Goal: Task Accomplishment & Management: Complete application form

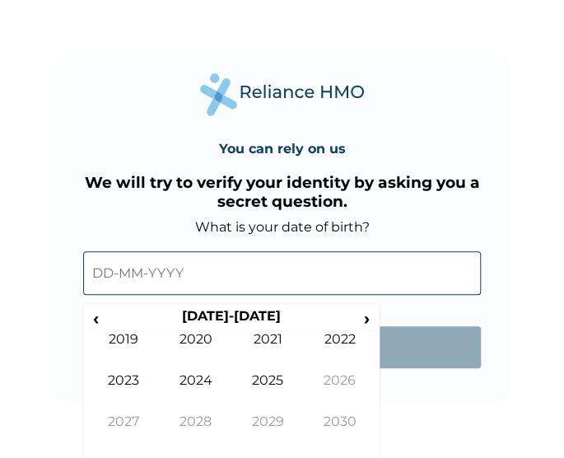
click at [156, 273] on input "text" at bounding box center [282, 273] width 398 height 44
click at [98, 319] on span "‹" at bounding box center [95, 318] width 17 height 21
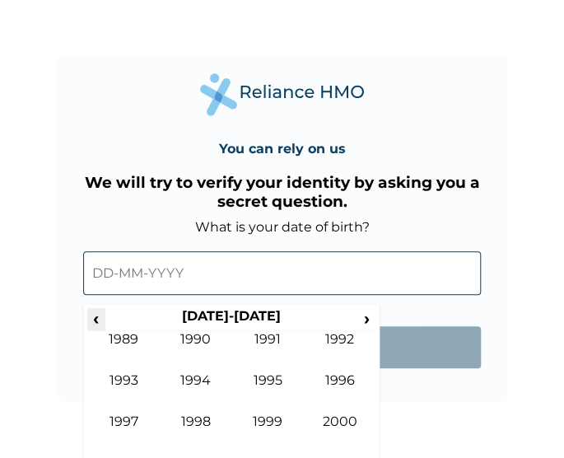
click at [98, 319] on span "‹" at bounding box center [95, 318] width 17 height 21
click at [366, 310] on span "›" at bounding box center [367, 318] width 18 height 21
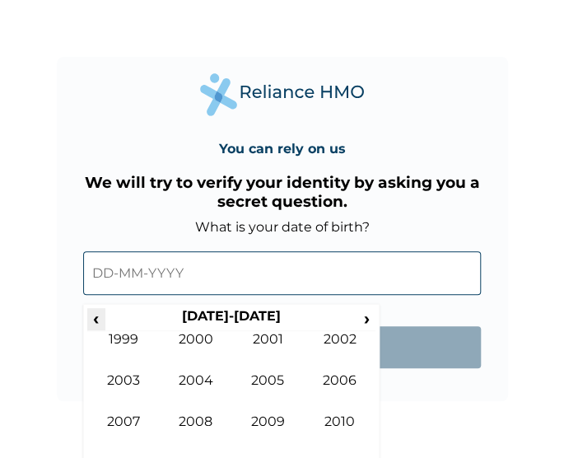
click at [94, 316] on span "‹" at bounding box center [95, 318] width 17 height 21
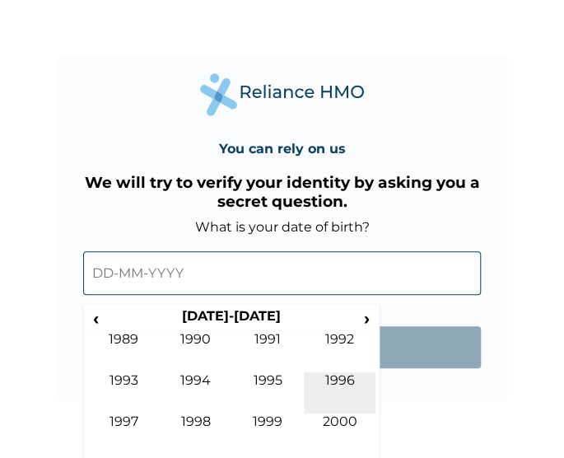
click at [324, 380] on td "1996" at bounding box center [340, 392] width 72 height 41
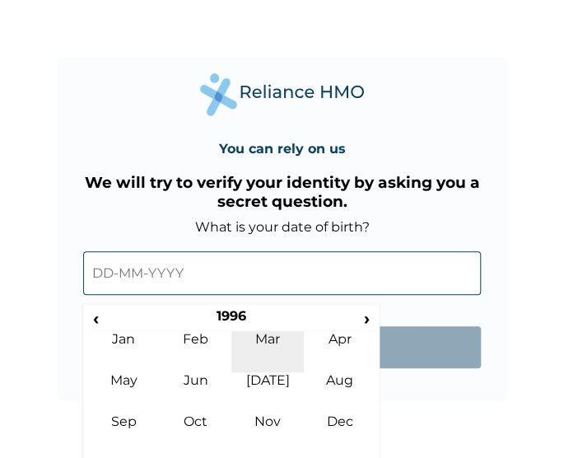
click at [264, 353] on td "Mar" at bounding box center [267, 351] width 72 height 41
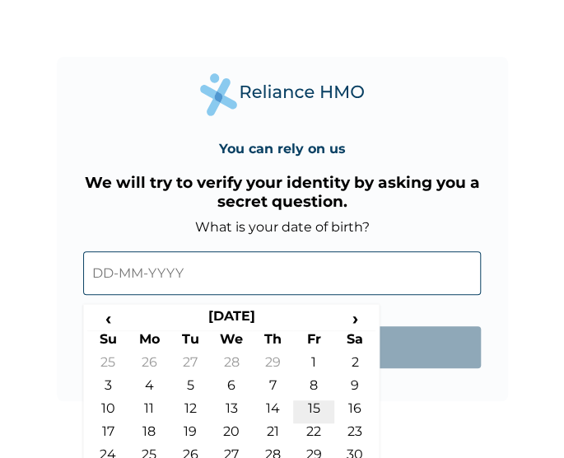
click at [314, 400] on td "15" at bounding box center [313, 411] width 41 height 23
type input "[DATE]"
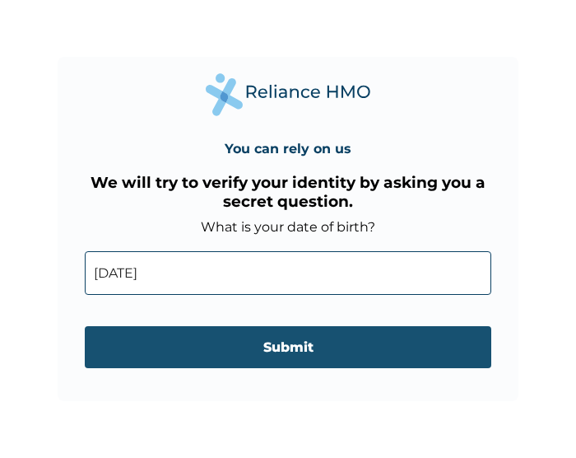
click at [257, 353] on input "Submit" at bounding box center [288, 347] width 407 height 42
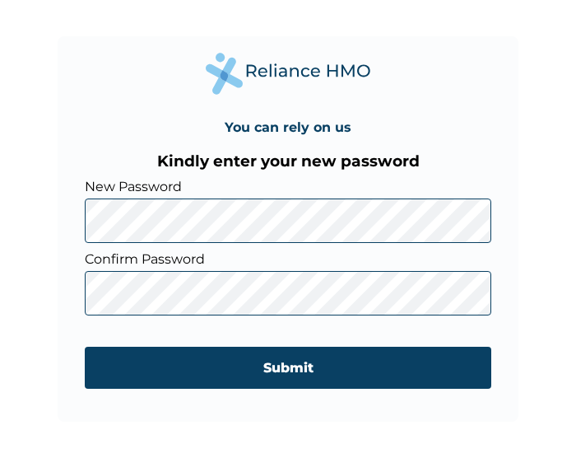
click input "Submit" at bounding box center [288, 368] width 407 height 42
